Goal: Check status: Check status

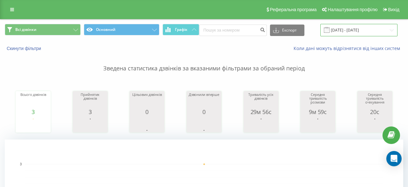
click at [348, 32] on input "[DATE] - [DATE]" at bounding box center [358, 30] width 77 height 12
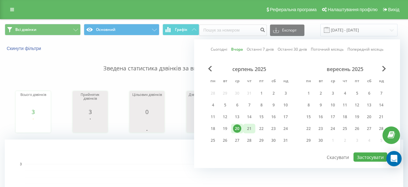
click at [251, 127] on div "21" at bounding box center [249, 129] width 8 height 8
click at [363, 156] on button "Застосувати" at bounding box center [370, 157] width 34 height 9
type input "21.08.2025 - 21.08.2025"
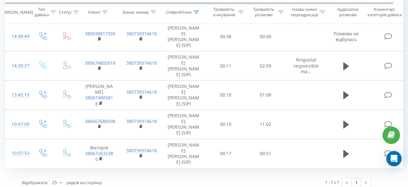
scroll to position [354, 0]
